Goal: Transaction & Acquisition: Purchase product/service

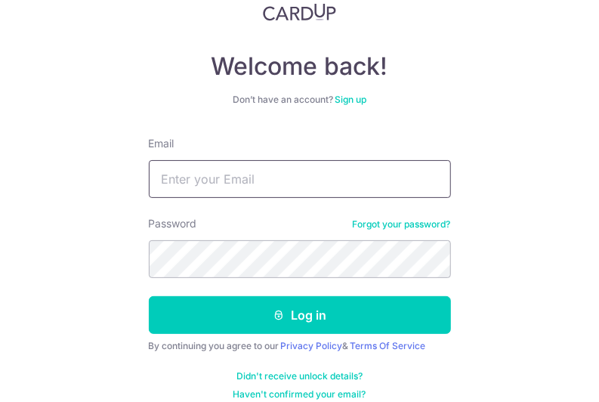
scroll to position [122, 0]
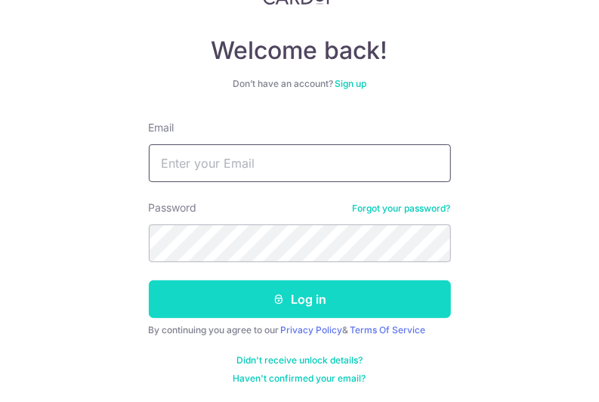
type input "[EMAIL_ADDRESS][DOMAIN_NAME]"
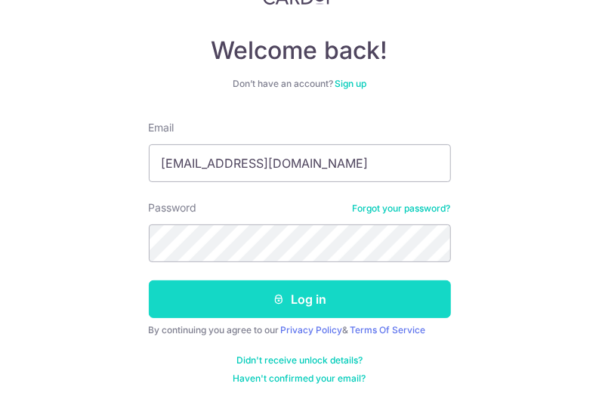
click at [295, 297] on button "Log in" at bounding box center [300, 299] width 302 height 38
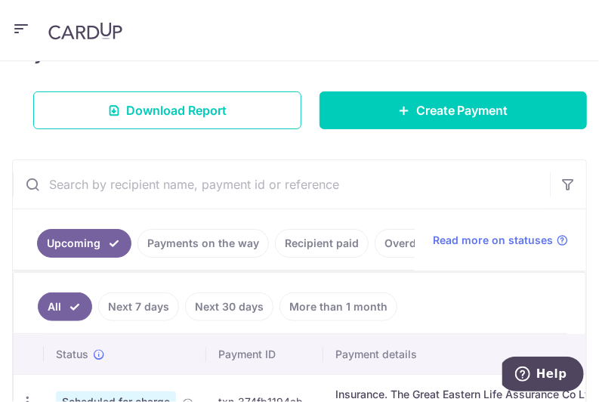
scroll to position [151, 0]
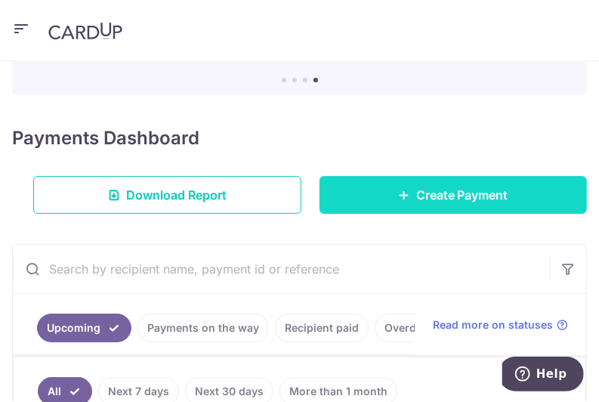
click at [452, 184] on link "Create Payment" at bounding box center [453, 195] width 268 height 38
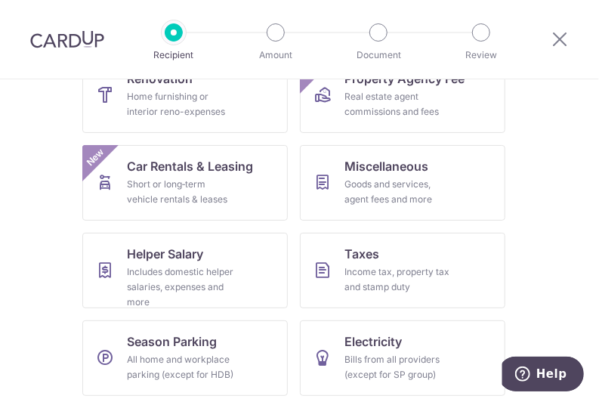
scroll to position [449, 0]
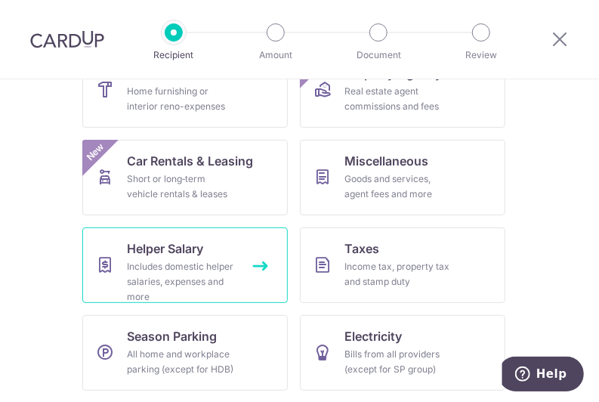
click at [150, 275] on div "Includes domestic helper salaries, expenses and more" at bounding box center [182, 281] width 109 height 45
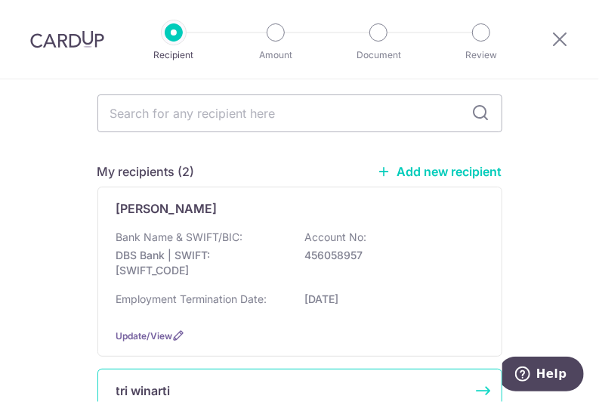
scroll to position [210, 0]
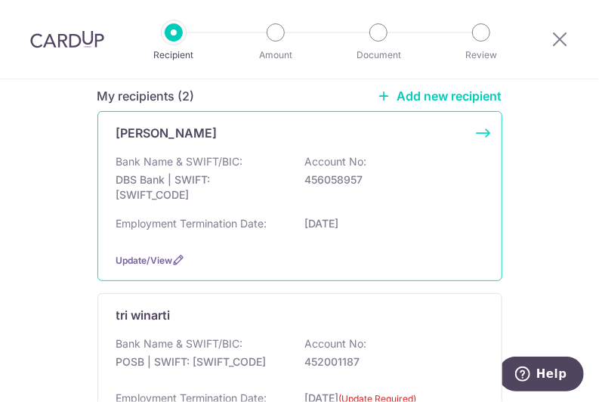
click at [187, 130] on p "Hernawati Raphita Panggabean" at bounding box center [166, 133] width 101 height 18
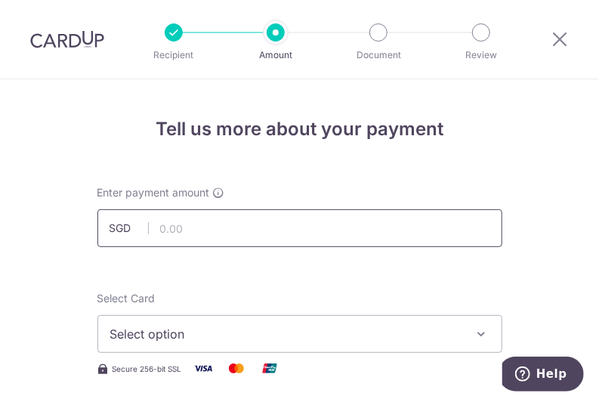
click at [238, 218] on input "text" at bounding box center [299, 228] width 405 height 38
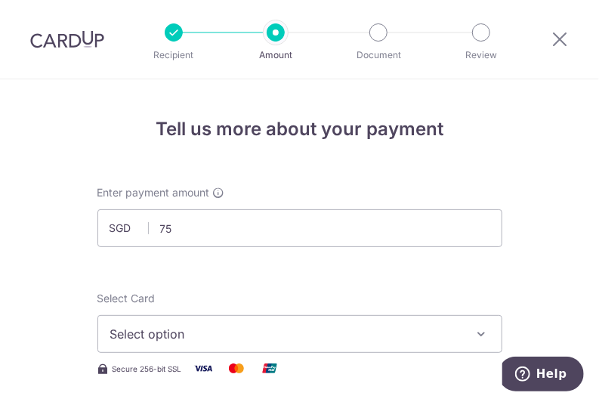
type input "75.00"
click at [245, 311] on div "Select Card Select option Add credit card Your Cards **** 6585" at bounding box center [299, 322] width 405 height 62
click at [478, 338] on icon "button" at bounding box center [481, 333] width 15 height 15
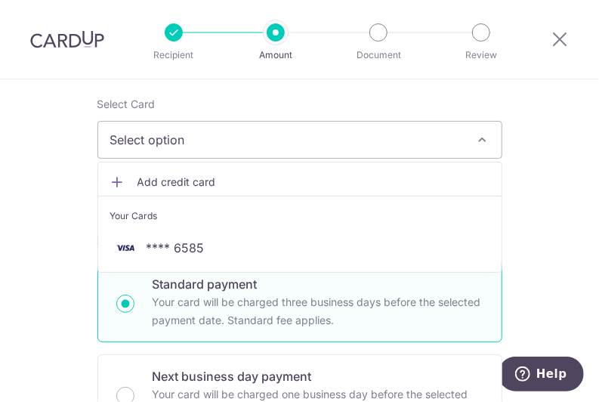
scroll to position [227, 0]
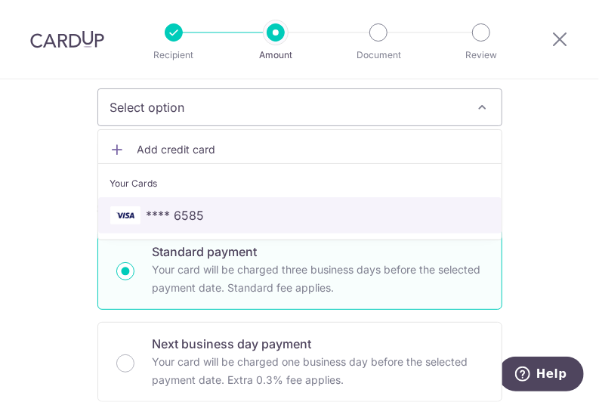
drag, startPoint x: 278, startPoint y: 205, endPoint x: 530, endPoint y: 232, distance: 253.6
click at [278, 206] on span "**** 6585" at bounding box center [299, 215] width 379 height 18
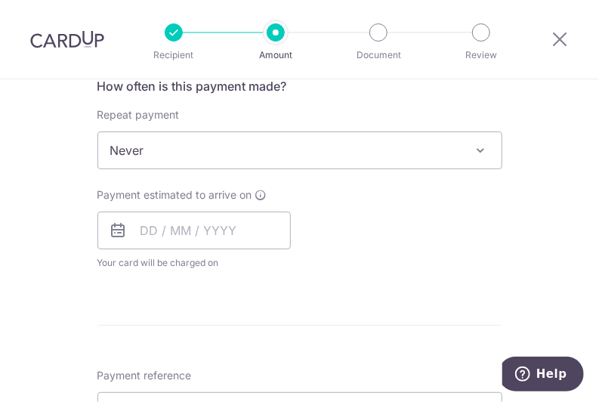
scroll to position [604, 0]
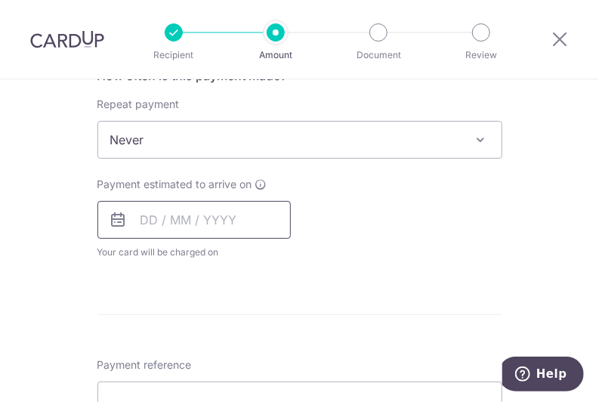
click at [192, 218] on input "text" at bounding box center [193, 220] width 193 height 38
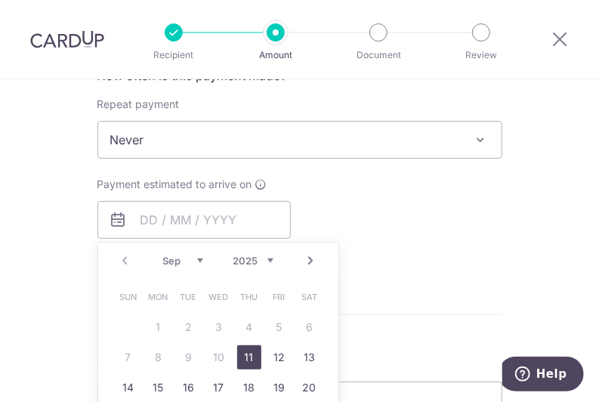
click at [198, 258] on select "Sep Oct Nov Dec" at bounding box center [183, 260] width 40 height 12
click at [218, 319] on link "1" at bounding box center [219, 327] width 24 height 24
type input "01/10/2025"
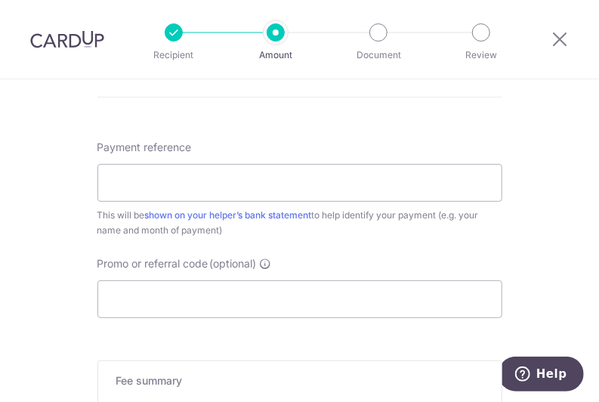
scroll to position [906, 0]
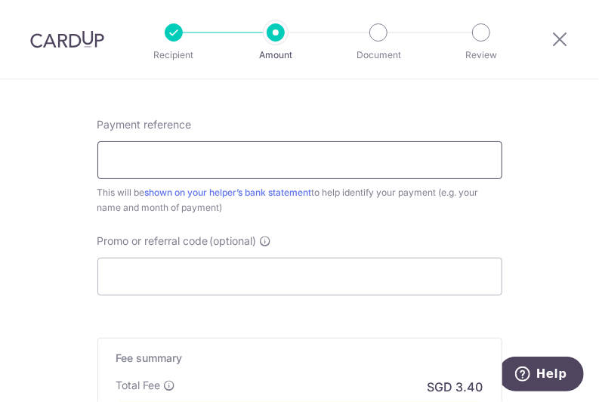
click at [354, 165] on input "Payment reference" at bounding box center [299, 160] width 405 height 38
type input "Marcus pay"
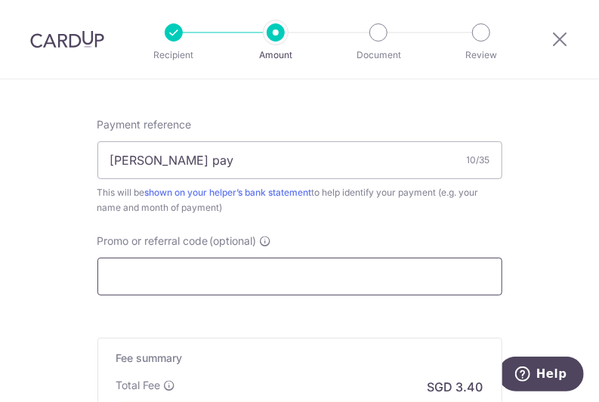
click at [209, 280] on input "Promo or referral code (optional)" at bounding box center [299, 277] width 405 height 38
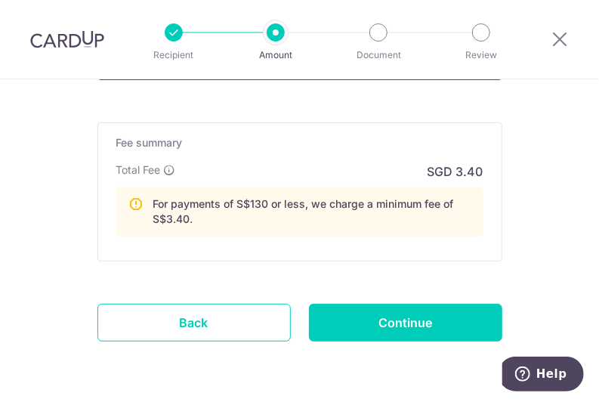
scroll to position [1133, 0]
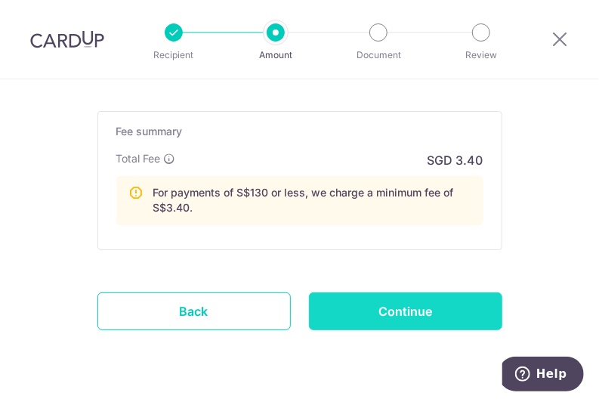
click at [404, 305] on input "Continue" at bounding box center [405, 311] width 193 height 38
type input "Create Schedule"
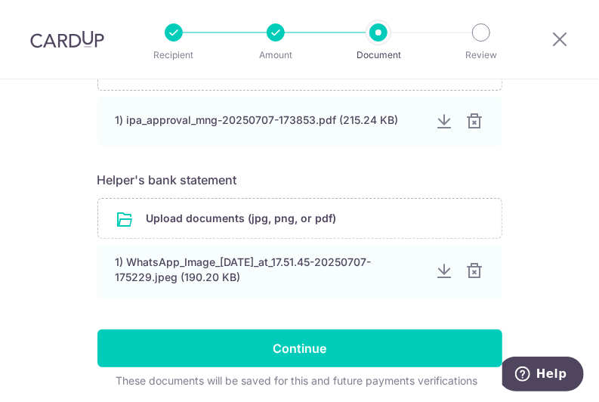
scroll to position [810, 0]
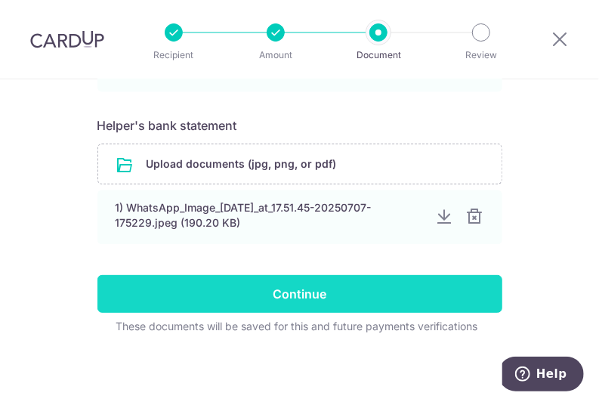
click at [320, 280] on input "Continue" at bounding box center [299, 294] width 405 height 38
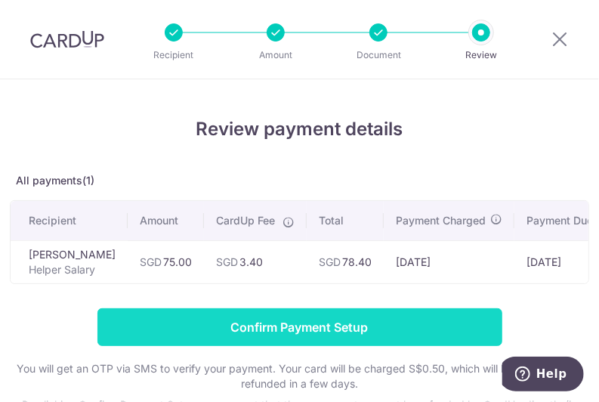
click at [318, 332] on input "Confirm Payment Setup" at bounding box center [299, 327] width 405 height 38
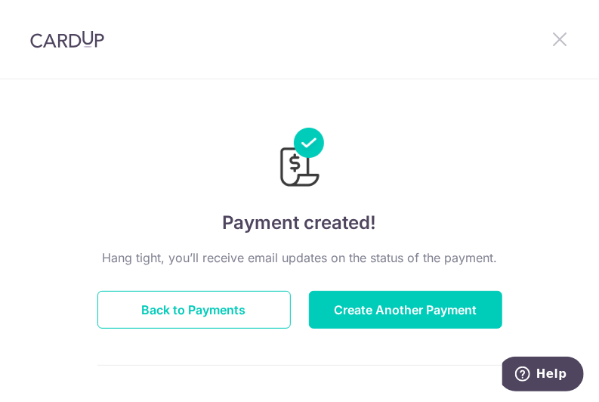
click at [566, 37] on icon at bounding box center [560, 38] width 18 height 19
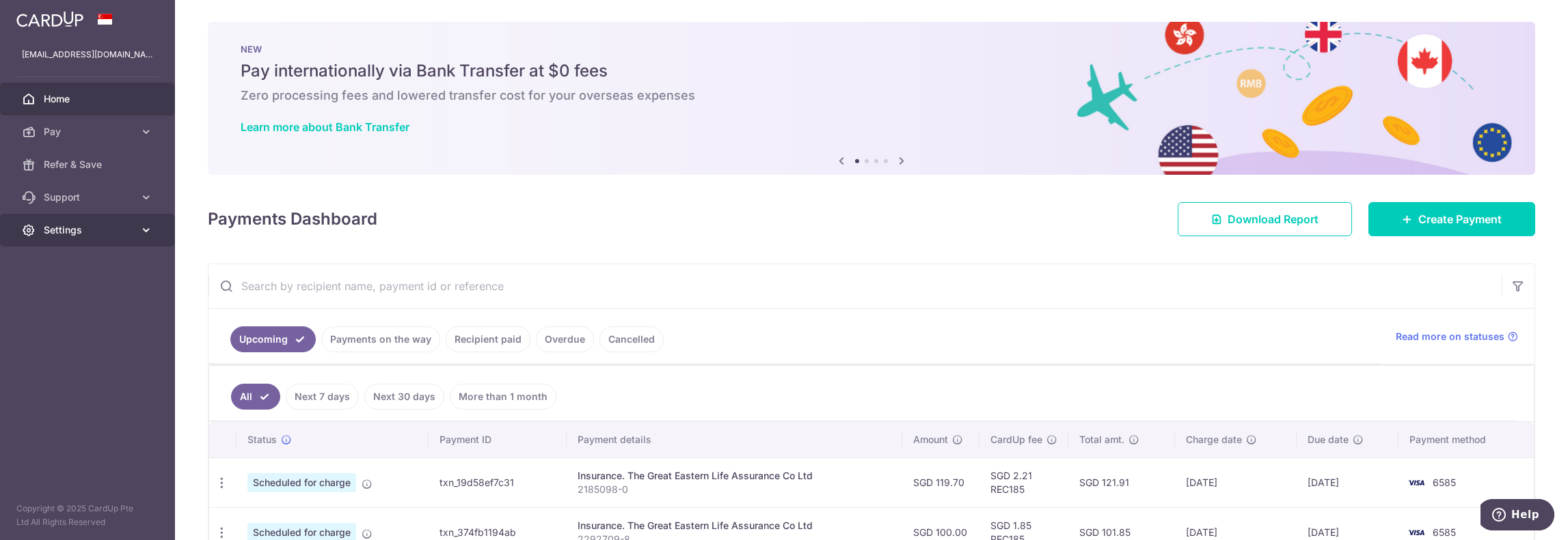
click at [56, 223] on span "Settings" at bounding box center [89, 230] width 91 height 14
click at [67, 303] on link "Logout" at bounding box center [87, 296] width 175 height 33
